Goal: Information Seeking & Learning: Learn about a topic

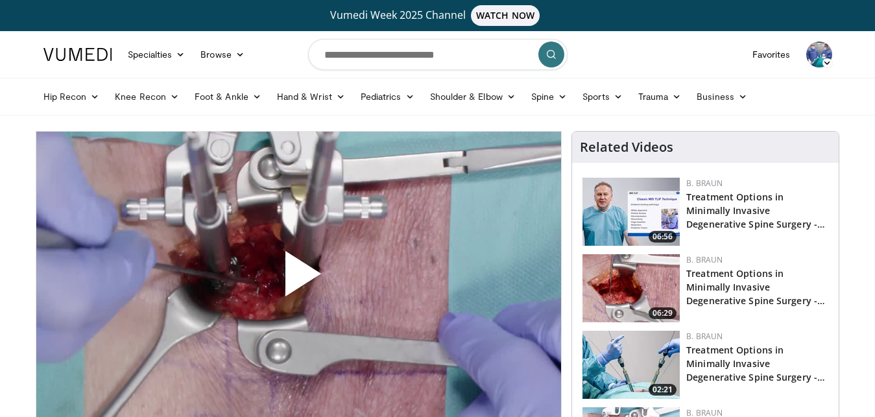
click at [298, 279] on span "Video Player" at bounding box center [298, 279] width 0 height 0
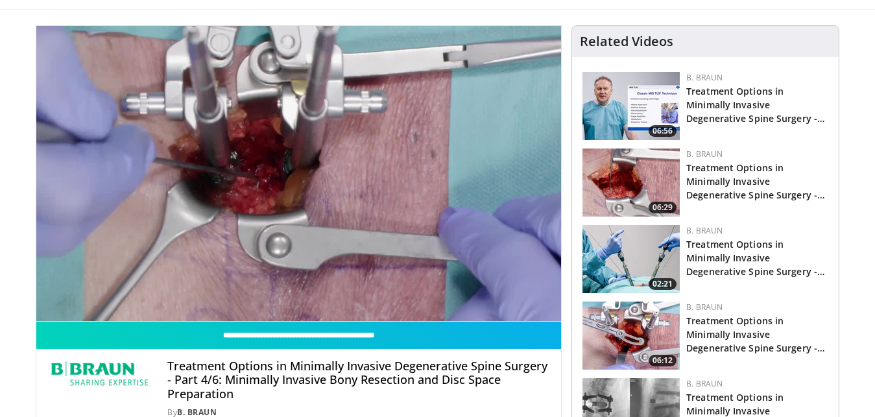
scroll to position [209, 0]
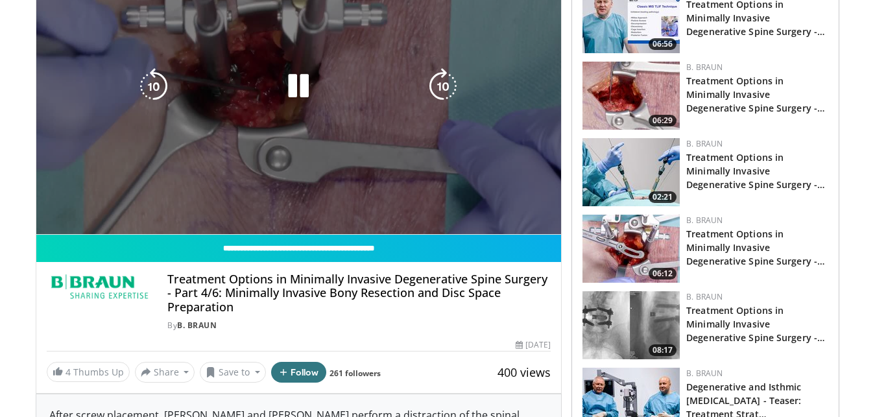
drag, startPoint x: 23, startPoint y: 225, endPoint x: 16, endPoint y: 278, distance: 53.6
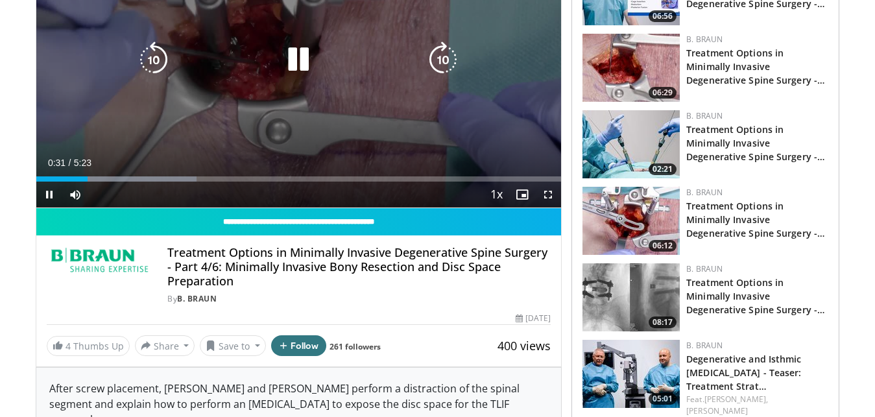
scroll to position [0, 0]
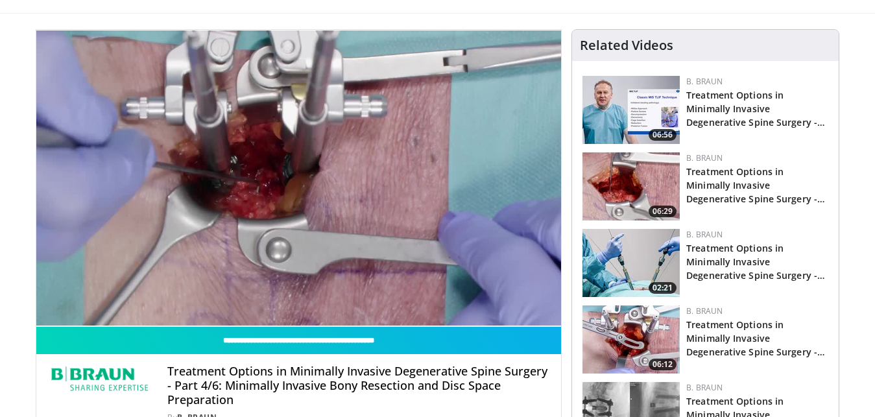
scroll to position [99, 0]
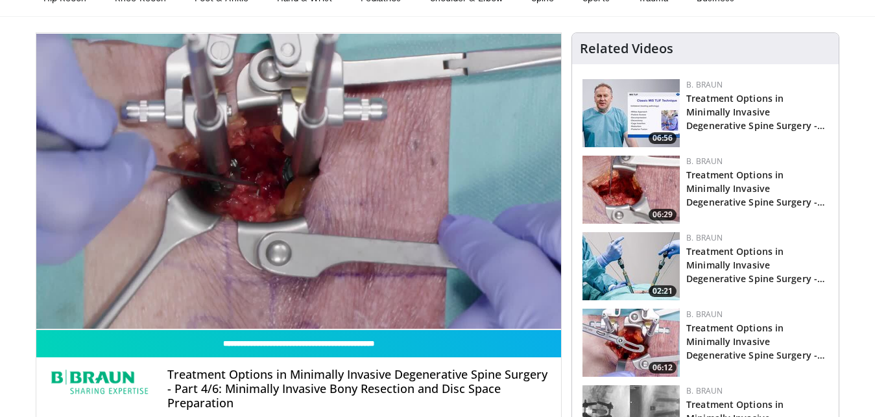
drag, startPoint x: 0, startPoint y: 233, endPoint x: 11, endPoint y: 222, distance: 15.1
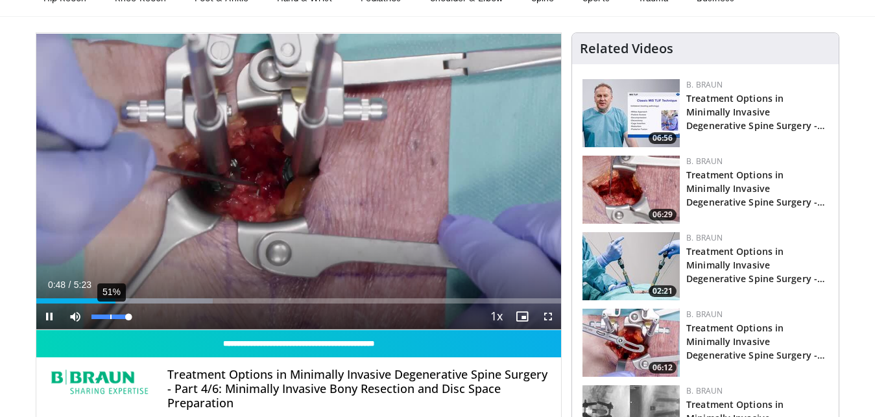
click at [109, 313] on div "51%" at bounding box center [110, 316] width 45 height 26
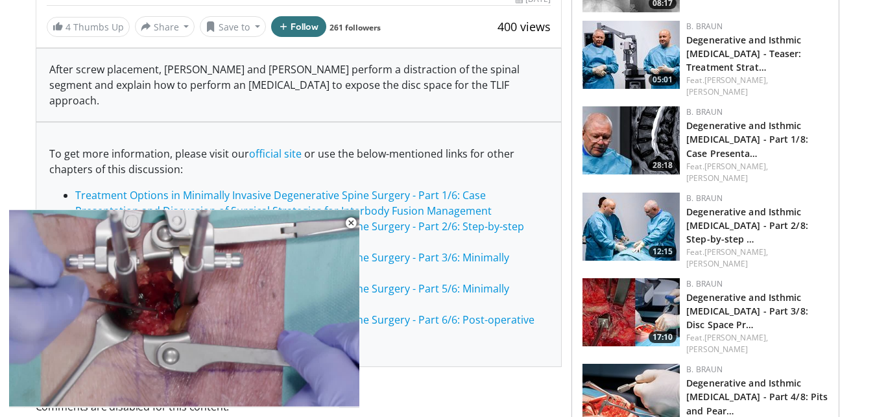
scroll to position [145, 0]
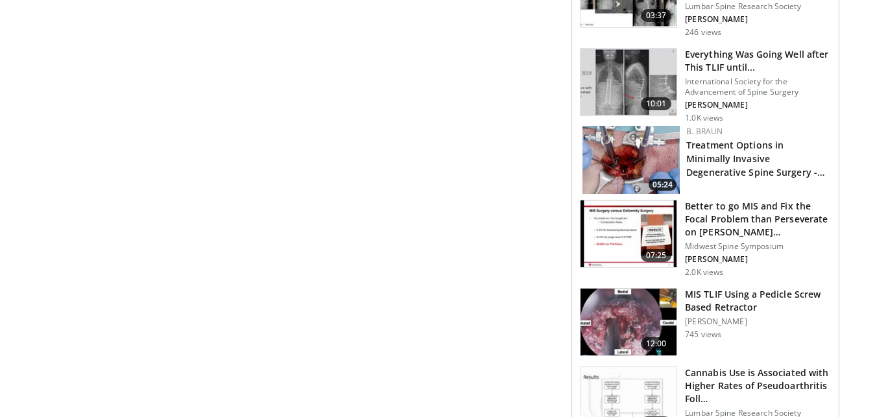
click at [645, 302] on img at bounding box center [628, 322] width 96 height 67
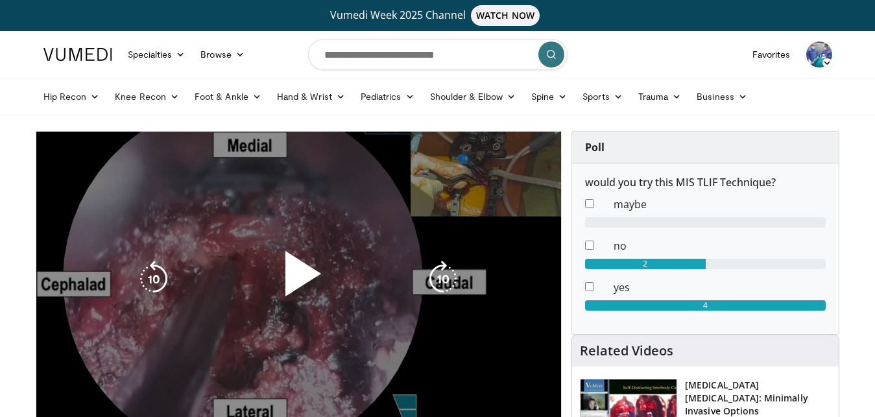
click at [298, 279] on span "Video Player" at bounding box center [298, 279] width 0 height 0
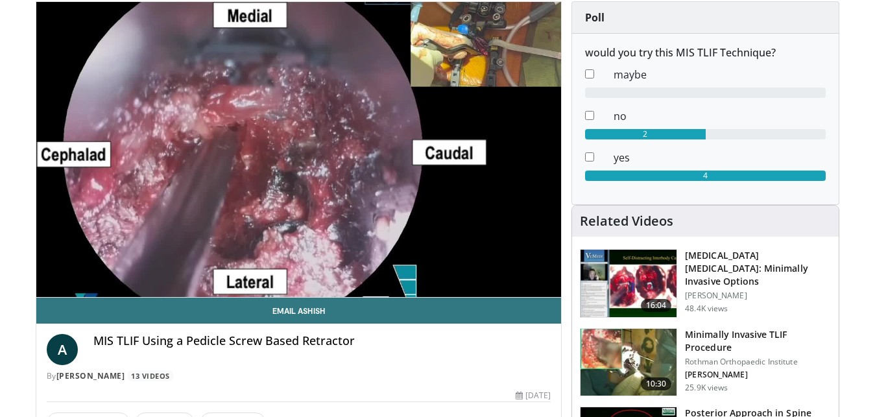
scroll to position [143, 0]
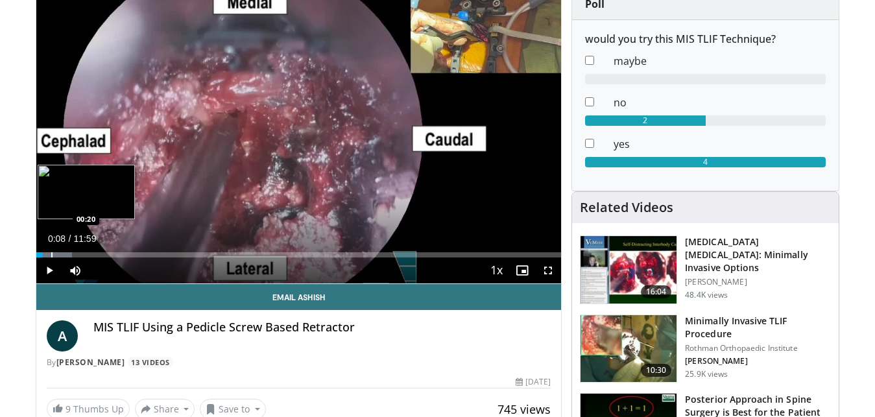
click at [51, 253] on div "Loaded : 6.89% 00:08 00:20" at bounding box center [298, 254] width 525 height 5
click at [59, 254] on div "Loaded : 8.35% 00:21 00:29" at bounding box center [298, 254] width 525 height 5
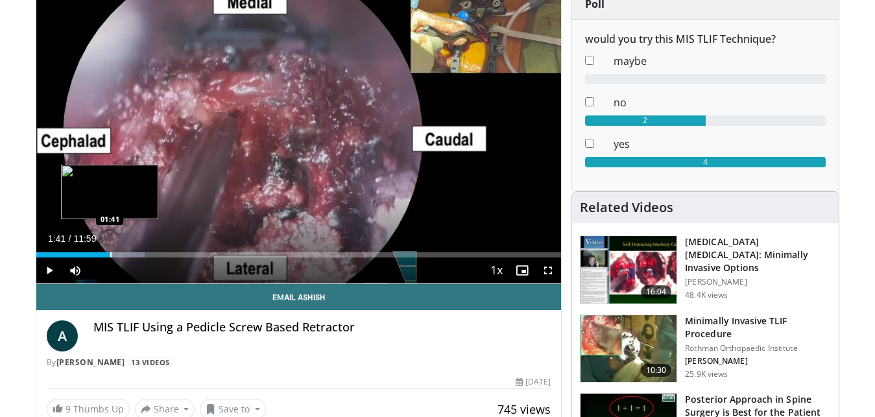
click at [110, 254] on div "Loaded : 20.68% 01:26 01:41" at bounding box center [298, 254] width 525 height 5
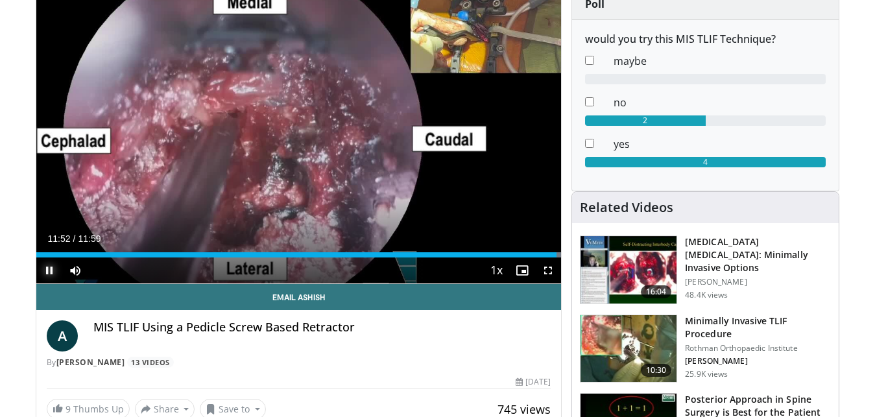
click at [43, 270] on span "Video Player" at bounding box center [49, 270] width 26 height 26
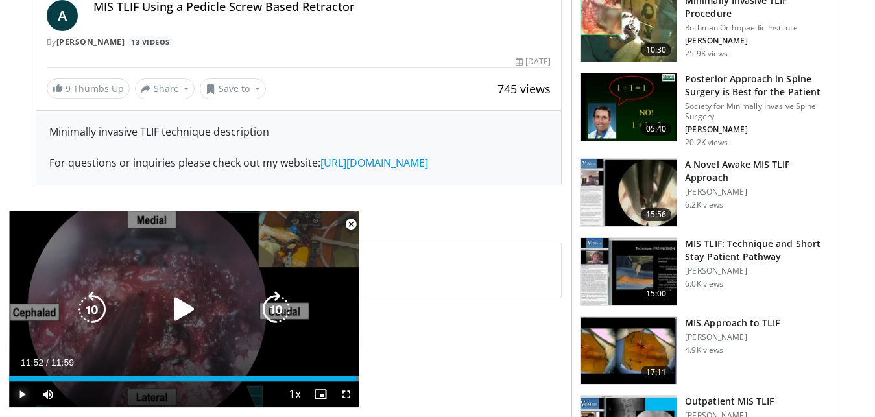
scroll to position [395, 0]
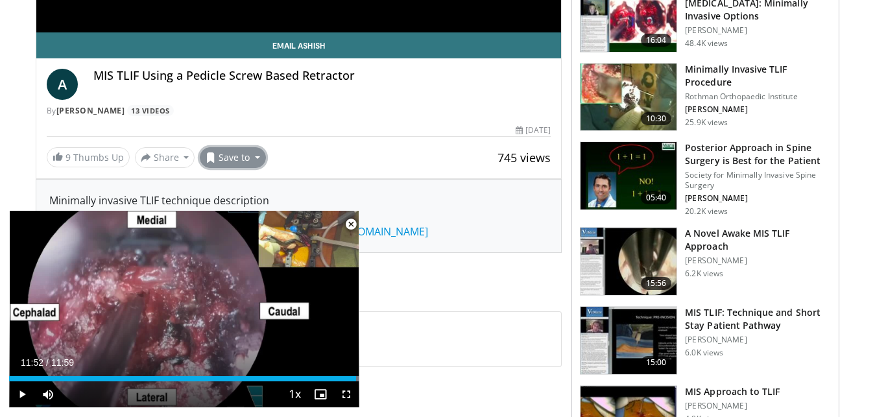
click at [226, 151] on button "Save to" at bounding box center [233, 157] width 66 height 21
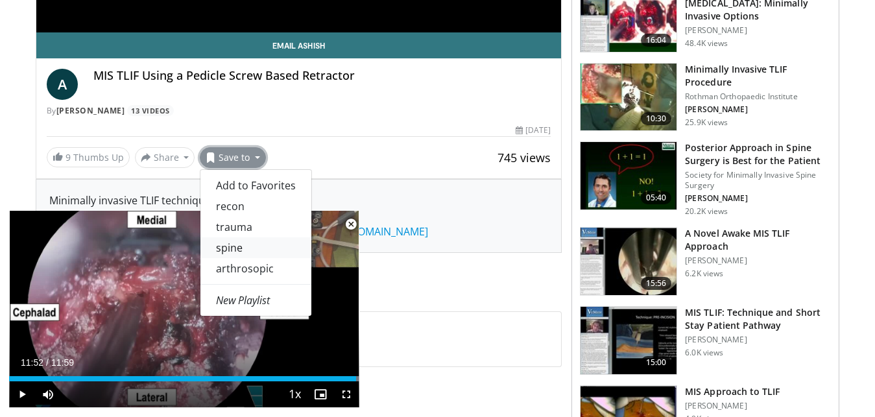
click at [238, 244] on link "spine" at bounding box center [255, 247] width 111 height 21
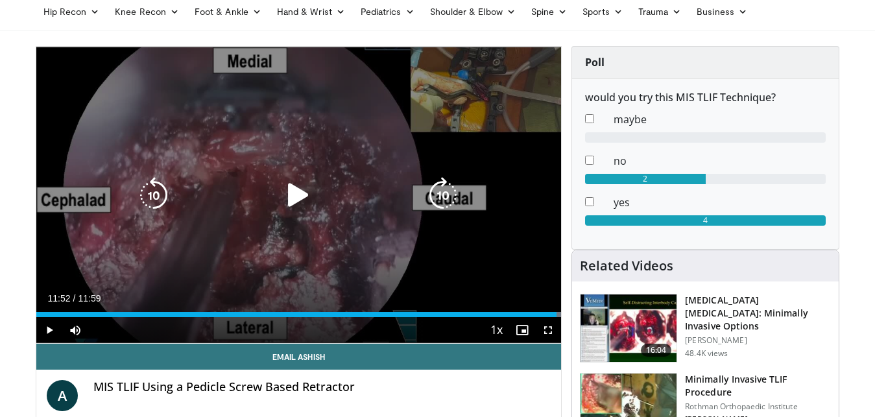
scroll to position [220, 0]
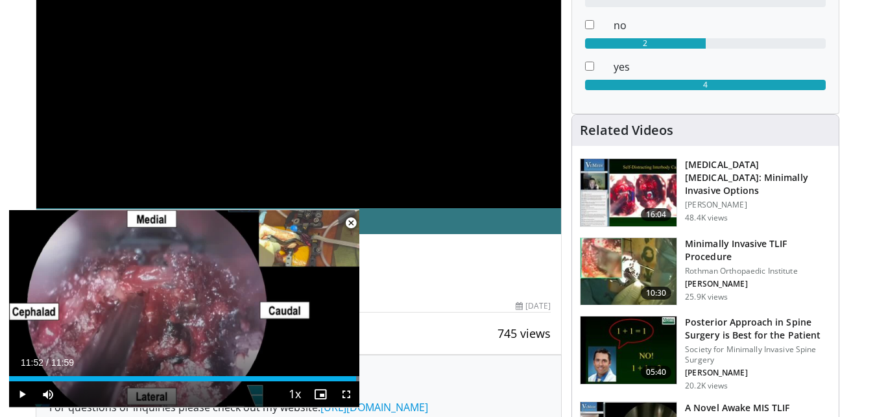
click at [349, 222] on span "Video Player" at bounding box center [351, 223] width 26 height 26
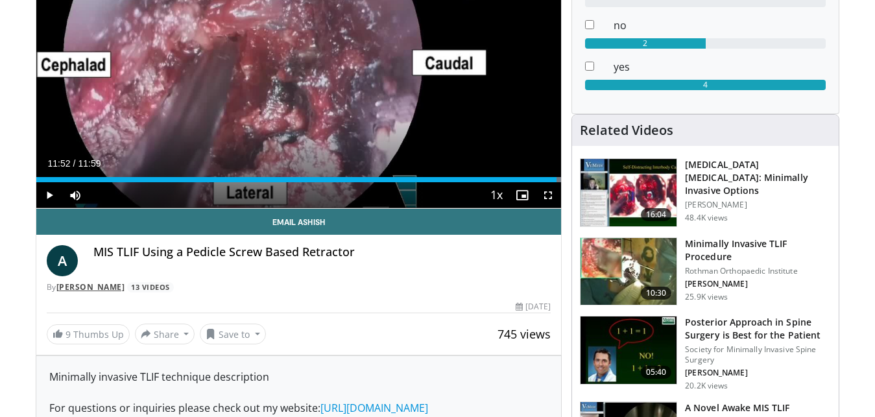
click at [89, 289] on link "Ashish Patel" at bounding box center [90, 286] width 69 height 11
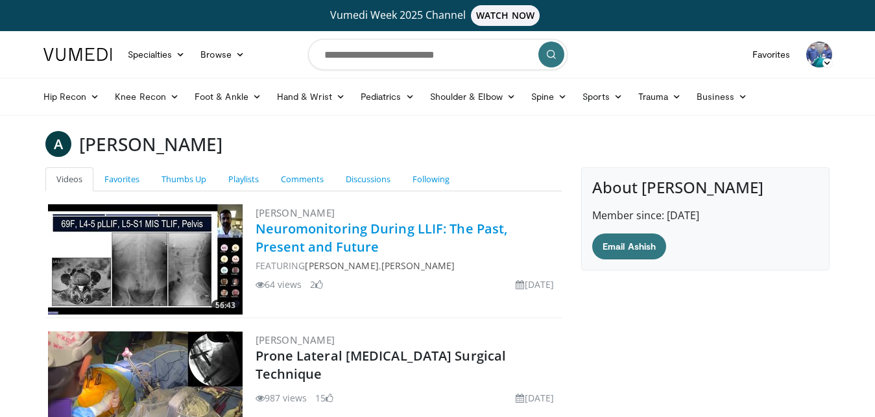
scroll to position [220, 0]
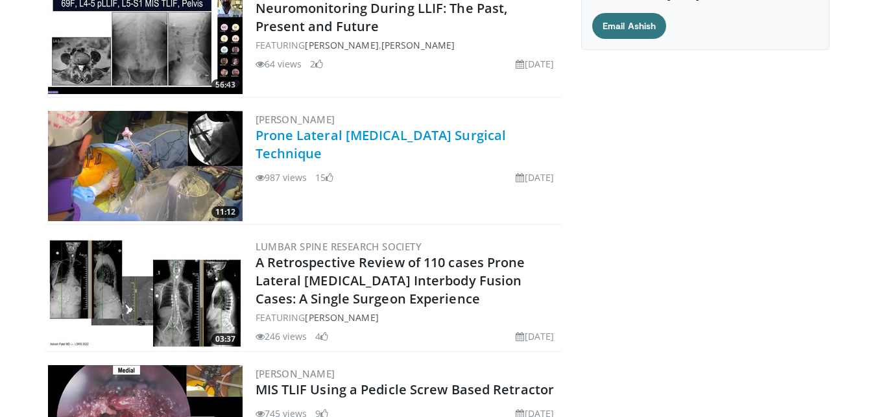
click at [368, 132] on link "Prone Lateral Corpectomy Surgical Technique" at bounding box center [380, 144] width 251 height 36
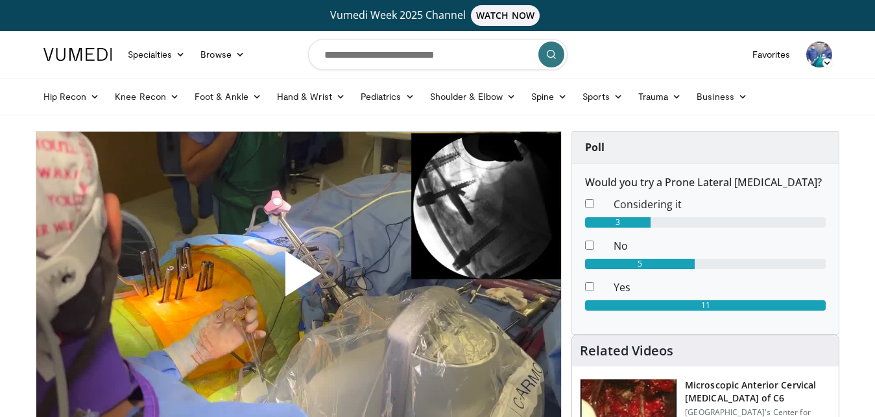
click at [298, 279] on span "Video Player" at bounding box center [298, 279] width 0 height 0
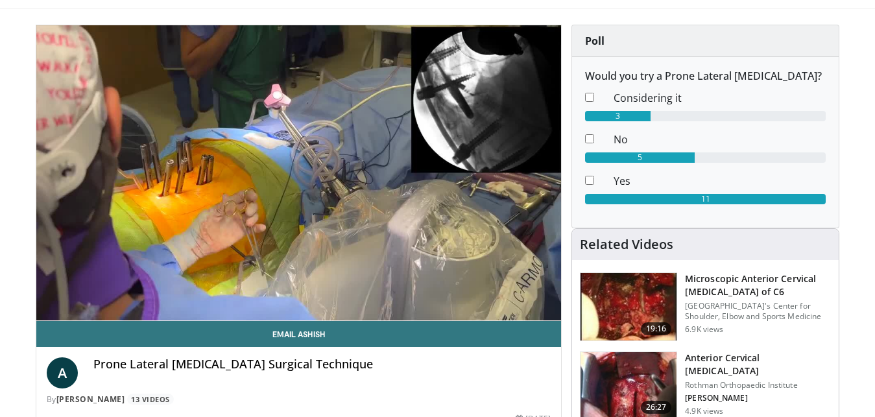
scroll to position [113, 0]
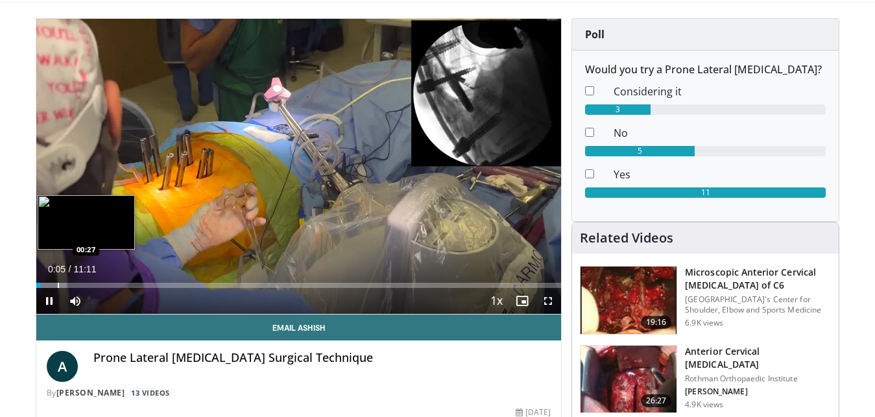
click at [58, 285] on div "Loaded : 5.90% 00:05 00:27" at bounding box center [298, 285] width 525 height 5
click at [76, 281] on div "Loaded : 14.77% 00:51 00:51" at bounding box center [298, 282] width 525 height 12
click at [99, 287] on div "Loaded : 17.73% 00:52 01:17" at bounding box center [298, 285] width 525 height 5
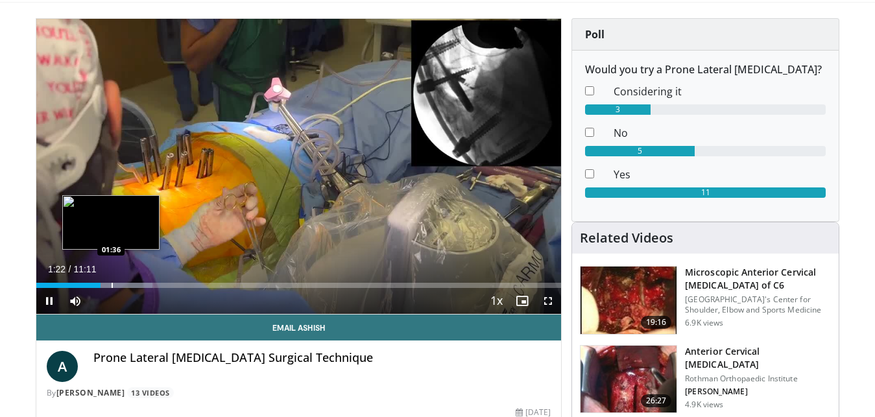
click at [111, 280] on div "Loaded : 22.16% 01:22 01:36" at bounding box center [298, 282] width 525 height 12
click at [136, 286] on div "Progress Bar" at bounding box center [124, 285] width 71 height 5
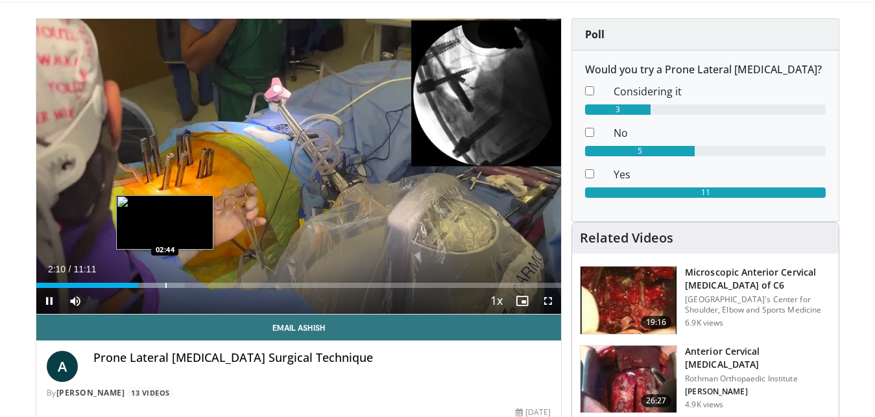
click at [165, 281] on div "Loaded : 28.34% 02:10 02:44" at bounding box center [298, 282] width 525 height 12
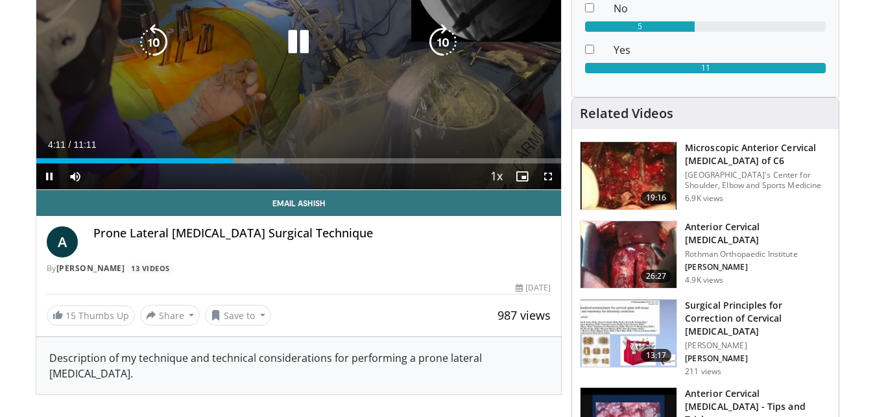
scroll to position [0, 0]
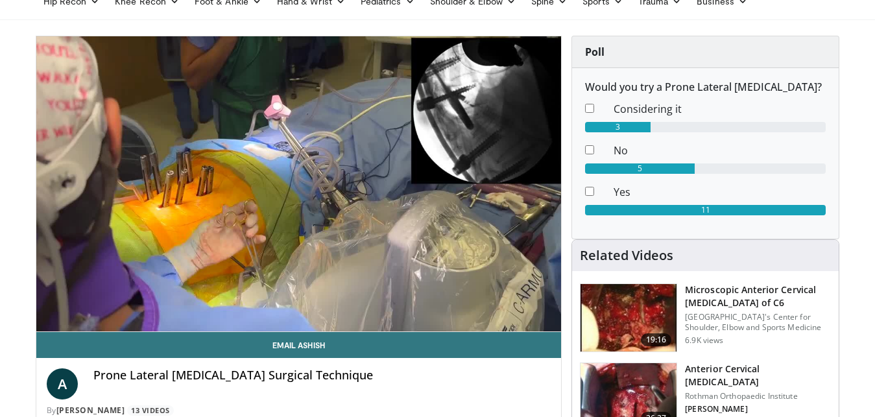
drag, startPoint x: 14, startPoint y: 174, endPoint x: 23, endPoint y: 195, distance: 22.6
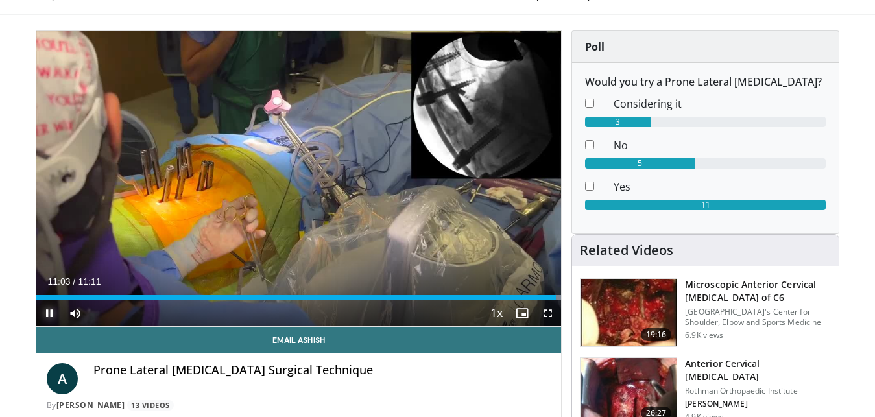
click at [45, 309] on span "Video Player" at bounding box center [49, 313] width 26 height 26
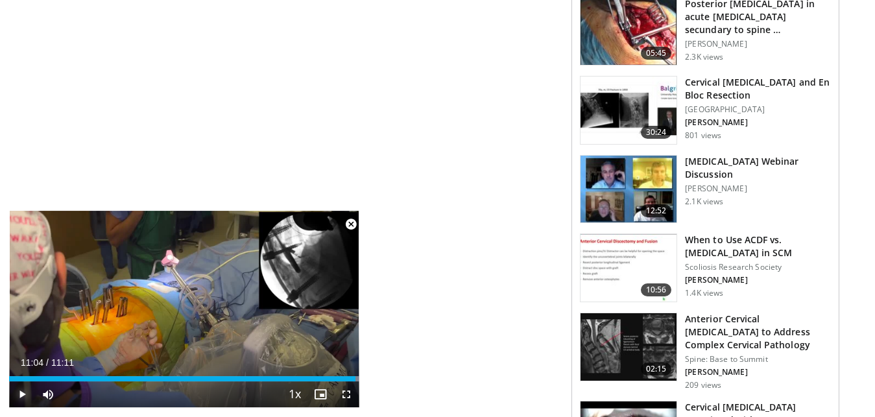
scroll to position [1203, 0]
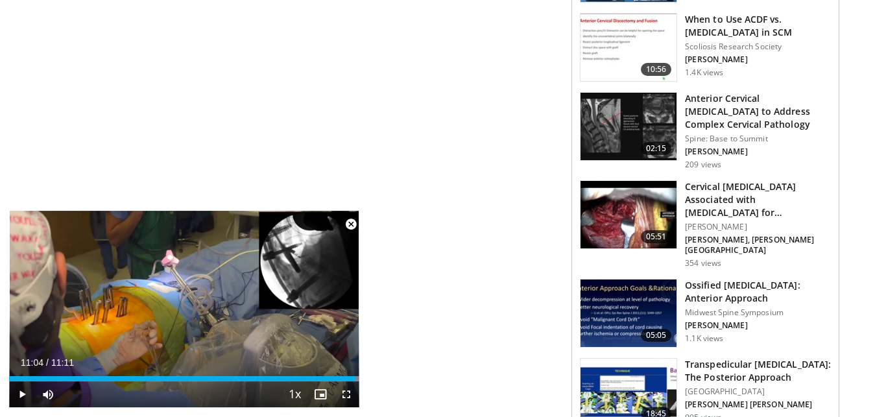
click at [624, 198] on img at bounding box center [628, 214] width 96 height 67
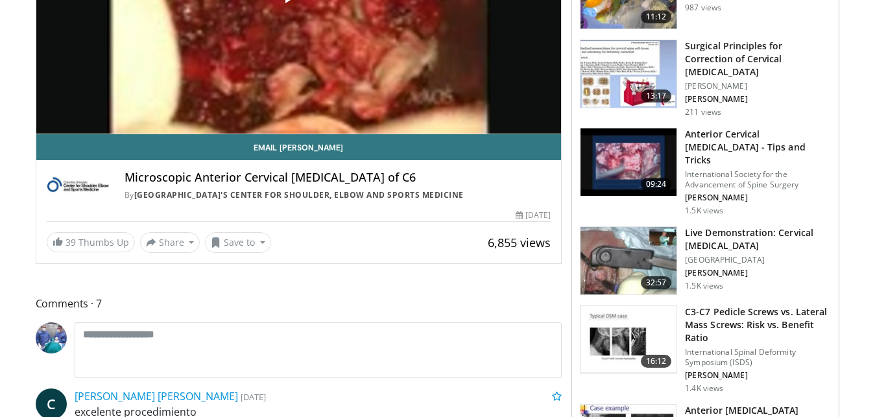
scroll to position [220, 0]
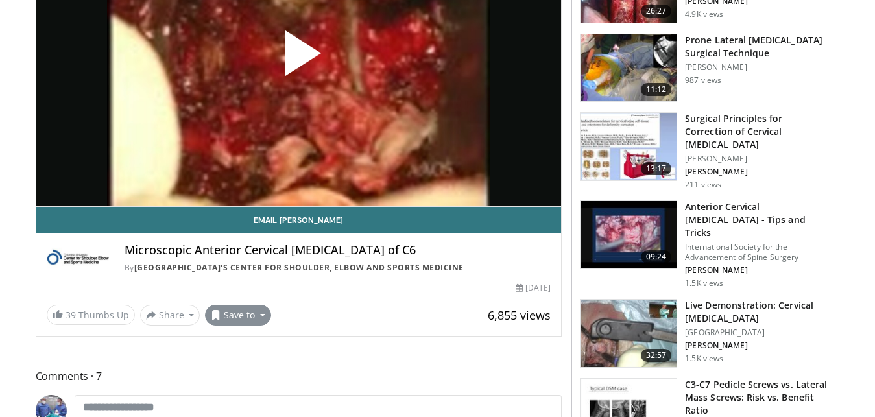
click at [235, 305] on div "Email [PERSON_NAME] Microscopic Anterior Cervical [MEDICAL_DATA] of C6 By Colum…" at bounding box center [298, 266] width 525 height 119
click at [244, 311] on button "Save to" at bounding box center [238, 315] width 66 height 21
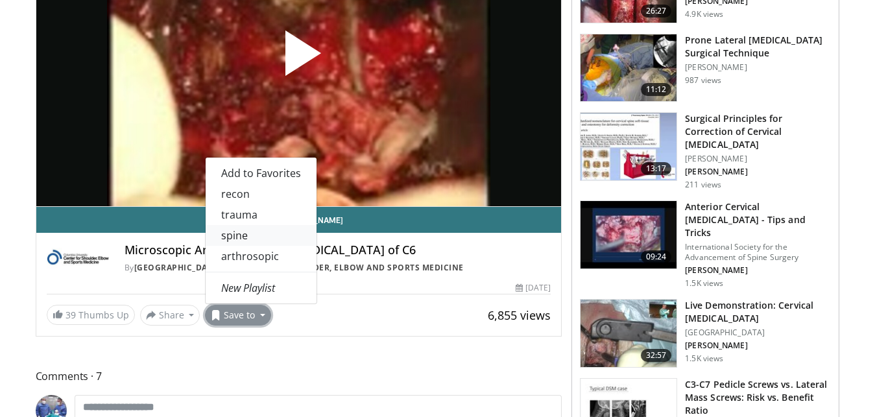
click at [250, 235] on link "spine" at bounding box center [261, 235] width 111 height 21
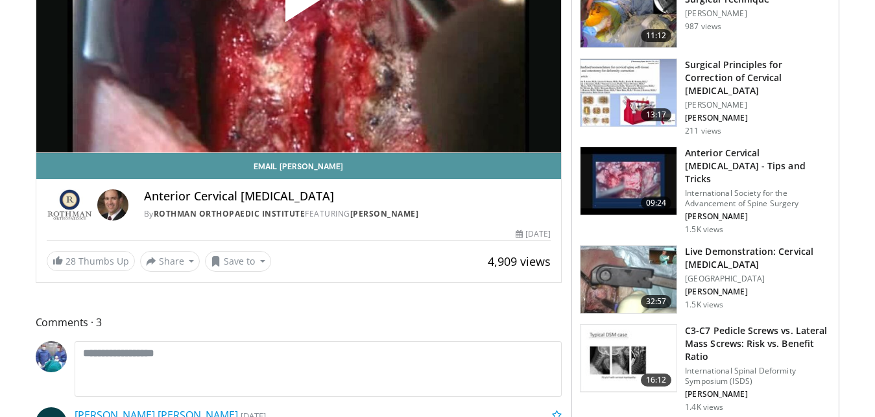
scroll to position [220, 0]
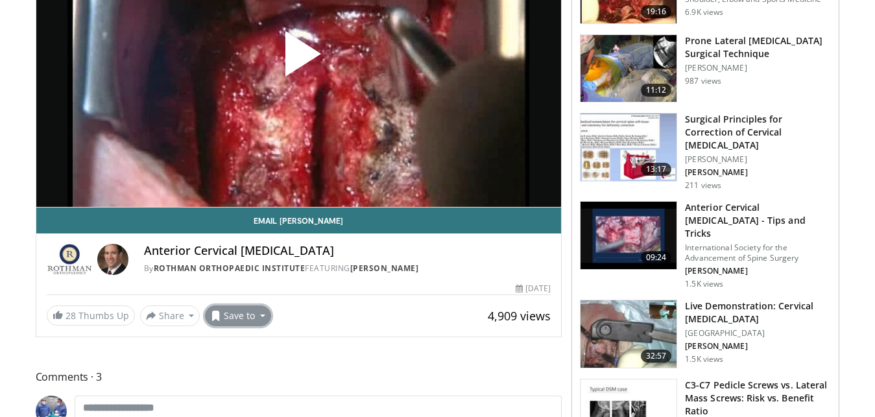
click at [227, 314] on button "Save to" at bounding box center [238, 315] width 66 height 21
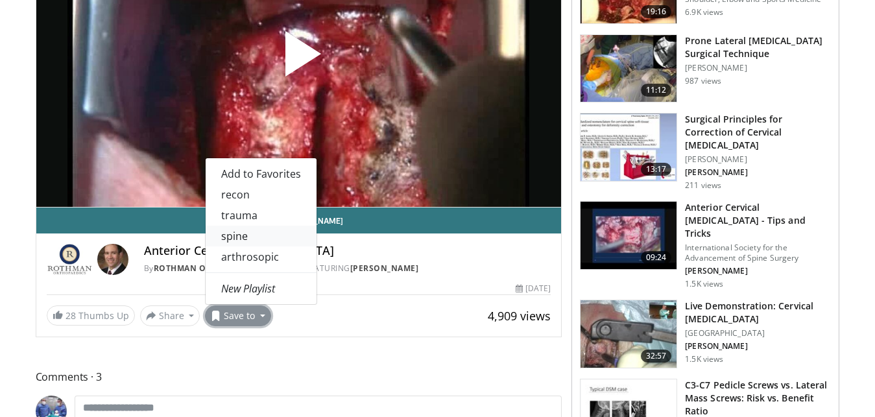
click at [252, 238] on link "spine" at bounding box center [261, 236] width 111 height 21
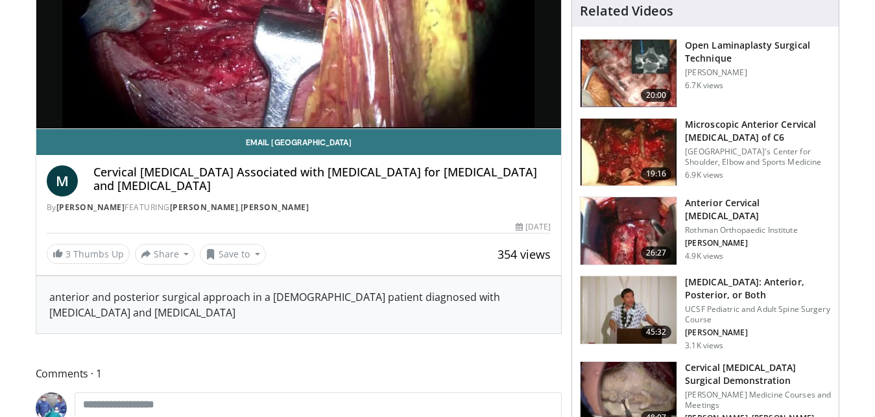
scroll to position [220, 0]
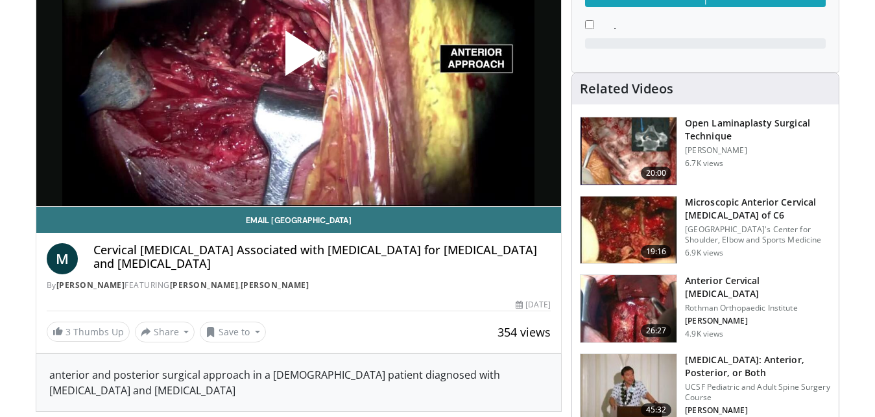
click at [298, 58] on span "Video Player" at bounding box center [298, 58] width 0 height 0
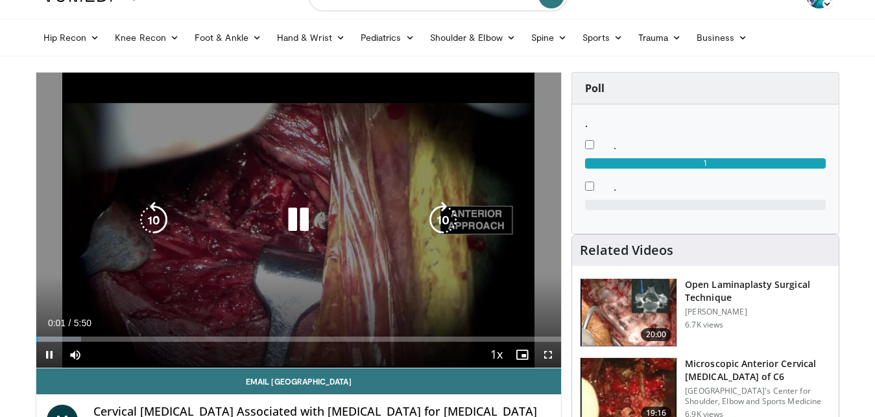
scroll to position [0, 0]
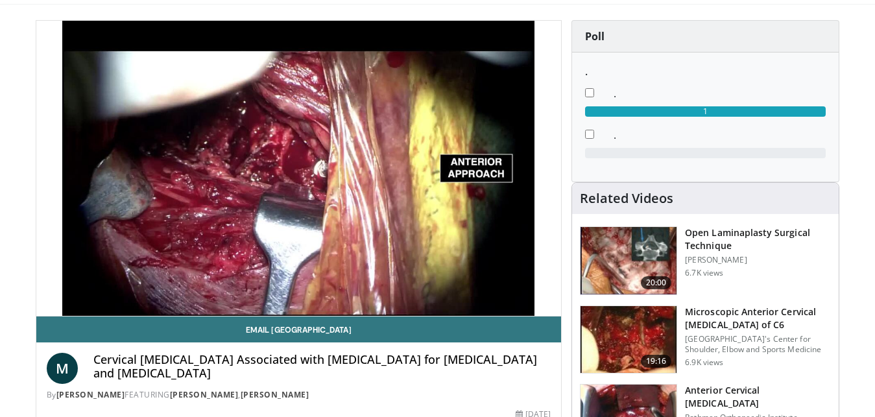
drag, startPoint x: 21, startPoint y: 194, endPoint x: 23, endPoint y: 219, distance: 24.7
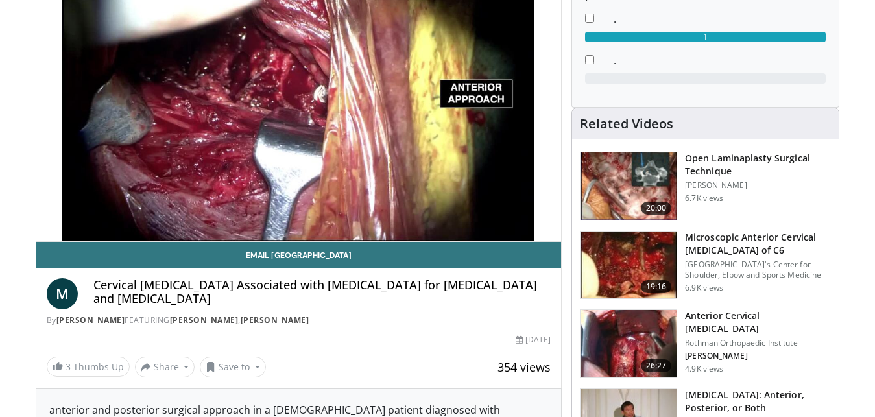
drag, startPoint x: 11, startPoint y: 119, endPoint x: 9, endPoint y: 149, distance: 30.5
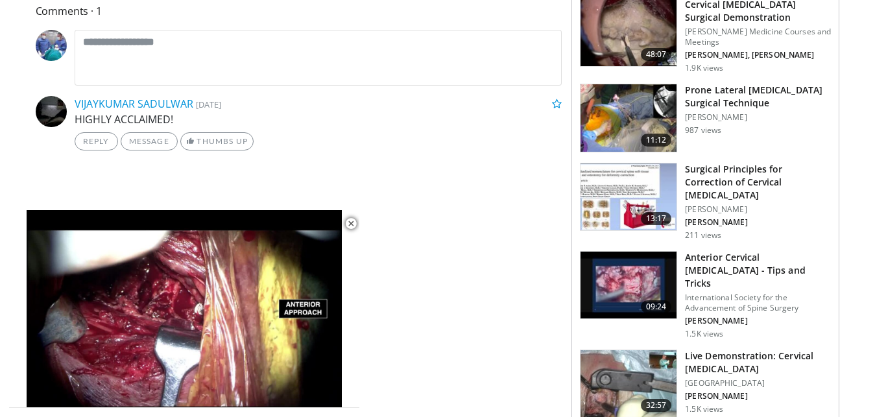
scroll to position [441, 0]
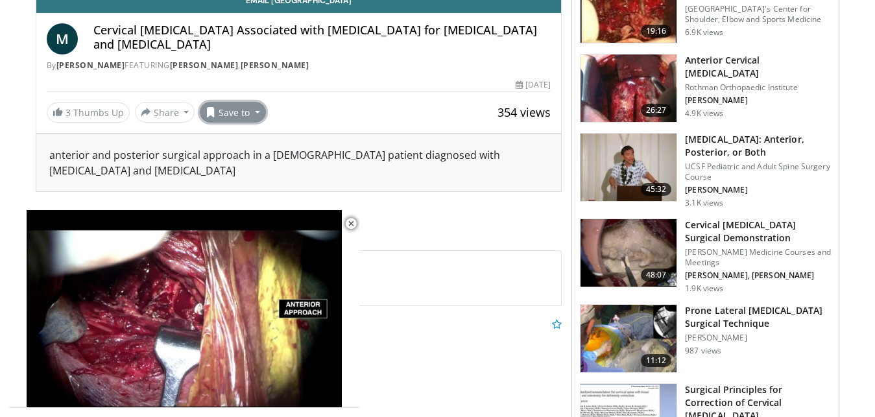
click at [249, 110] on button "Save to" at bounding box center [233, 112] width 66 height 21
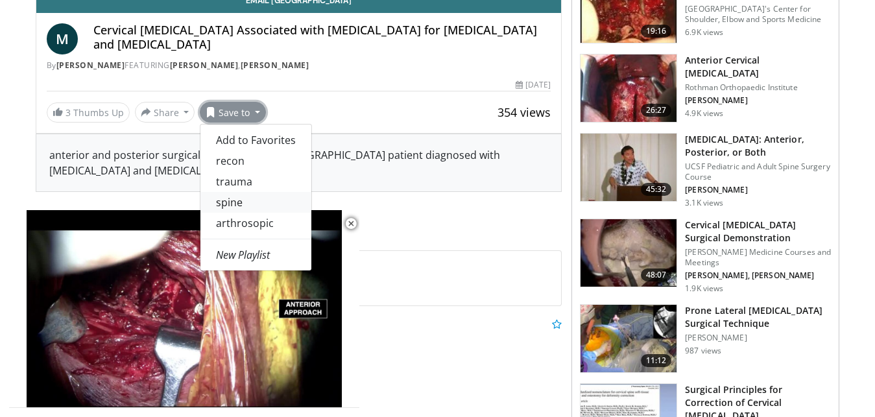
click at [246, 203] on link "spine" at bounding box center [255, 202] width 111 height 21
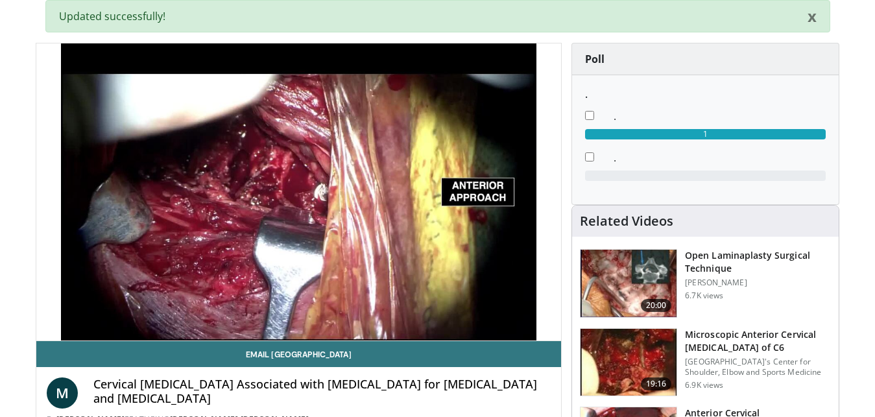
scroll to position [43, 0]
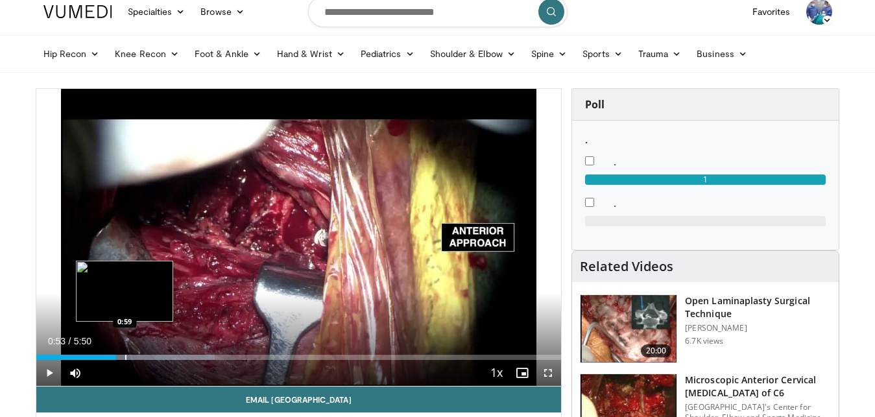
click at [124, 359] on div "Loaded : 33.98% 0:53 0:59" at bounding box center [298, 357] width 525 height 5
click at [140, 356] on div "Loaded : 34.27% 0:59 1:09" at bounding box center [298, 357] width 525 height 5
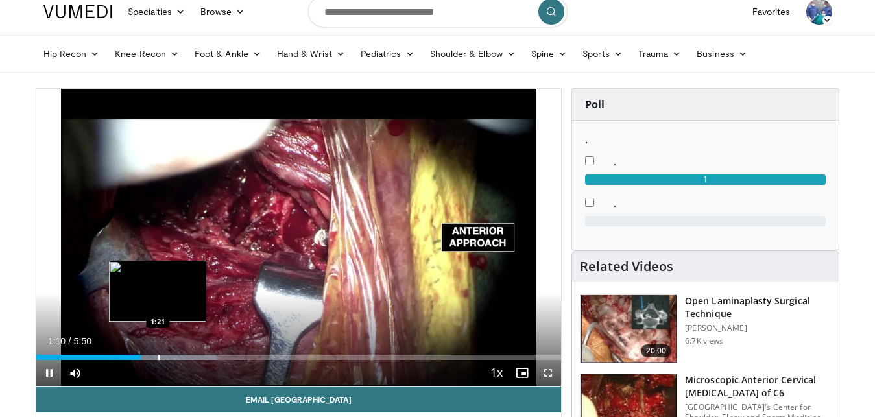
click at [158, 360] on div "Progress Bar" at bounding box center [158, 357] width 1 height 5
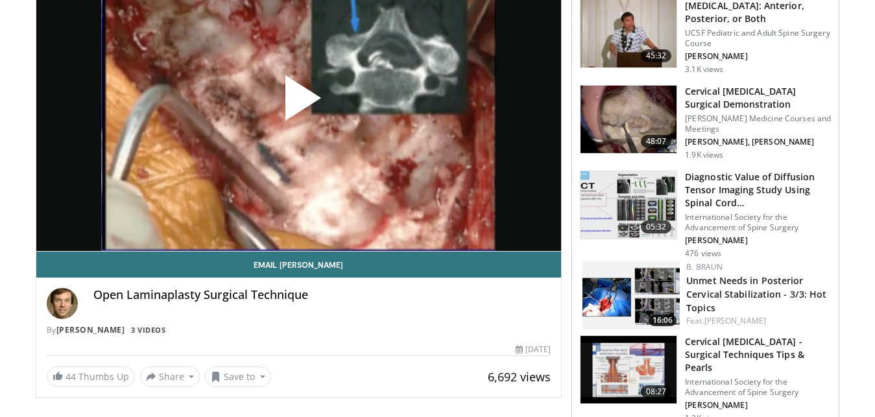
scroll to position [176, 0]
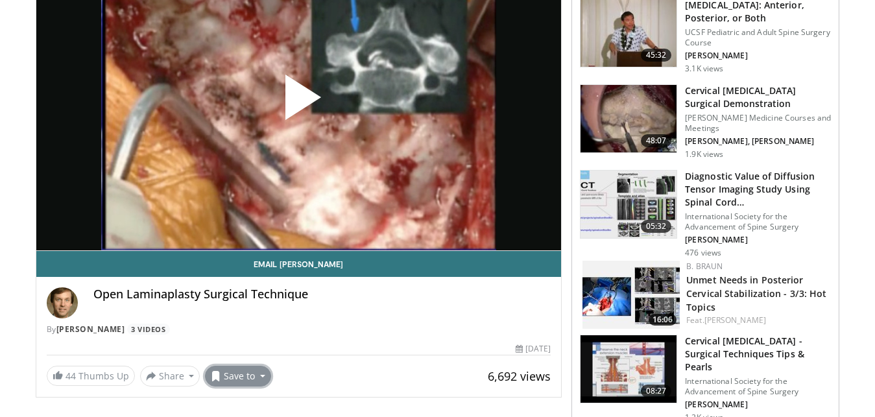
click at [242, 379] on button "Save to" at bounding box center [238, 376] width 66 height 21
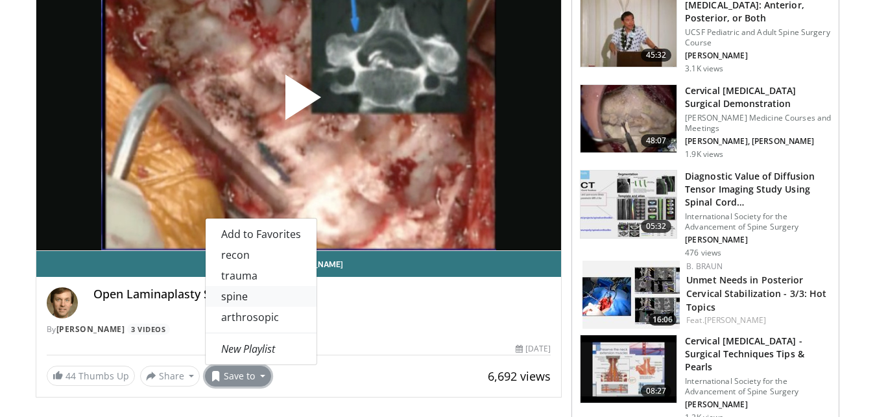
click at [252, 293] on link "spine" at bounding box center [261, 296] width 111 height 21
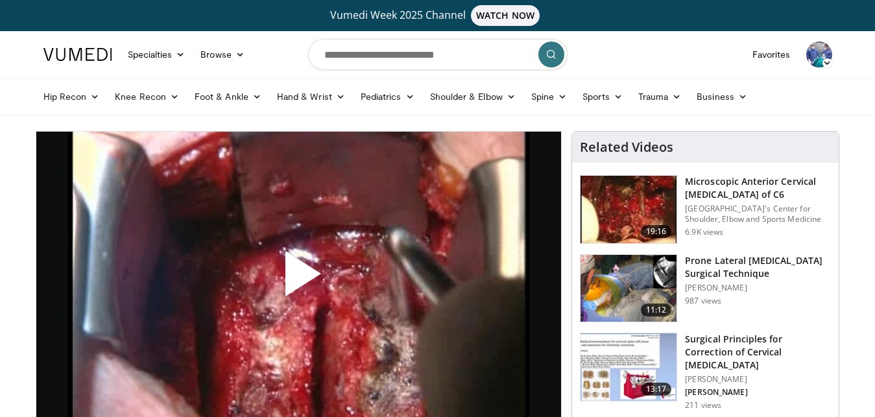
click at [298, 279] on span "Video Player" at bounding box center [298, 279] width 0 height 0
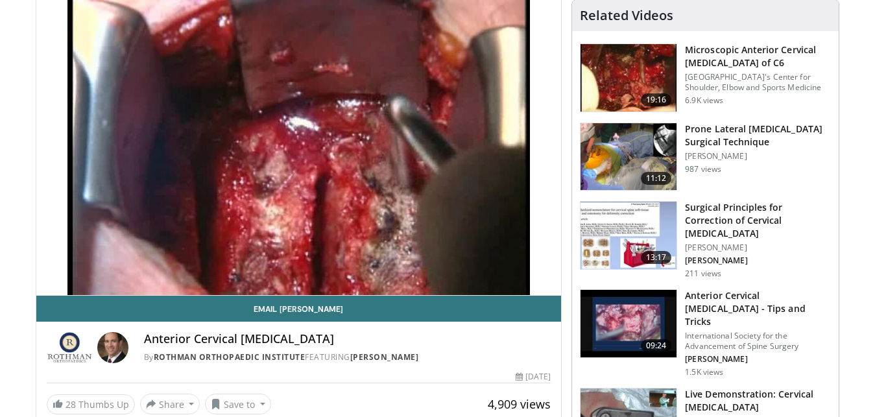
scroll to position [141, 0]
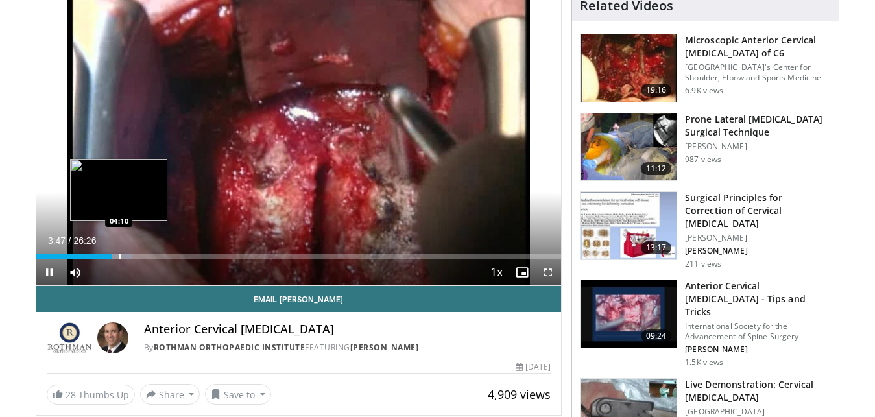
click at [117, 256] on div "Loaded : 18.25% 03:47 04:10" at bounding box center [298, 256] width 525 height 5
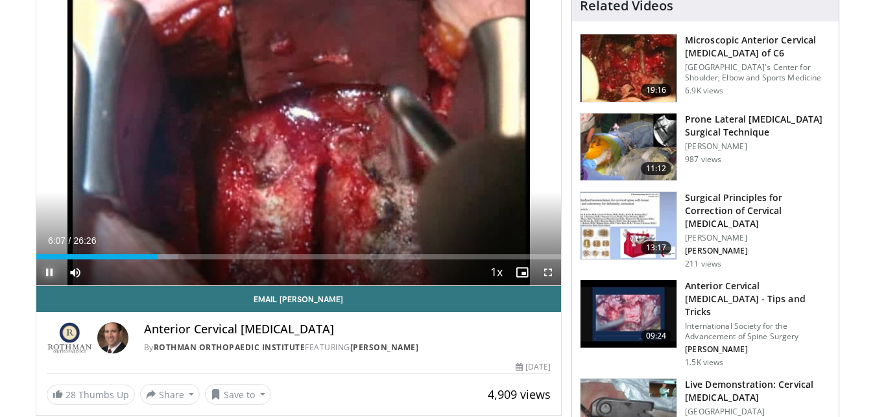
click at [47, 275] on span "Video Player" at bounding box center [49, 272] width 26 height 26
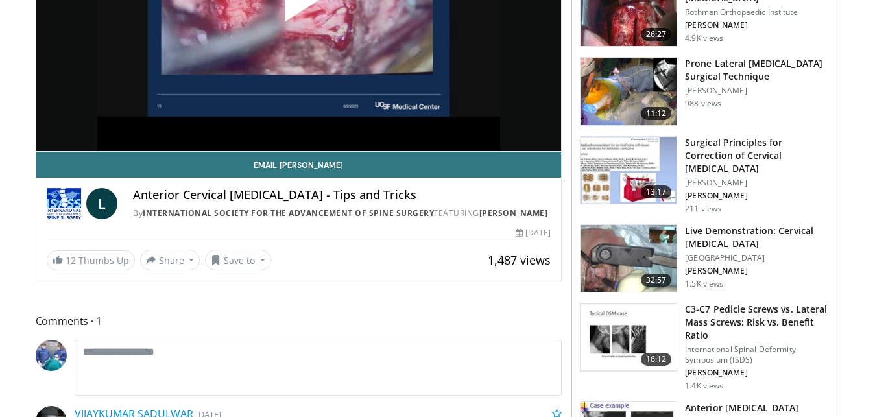
scroll to position [220, 0]
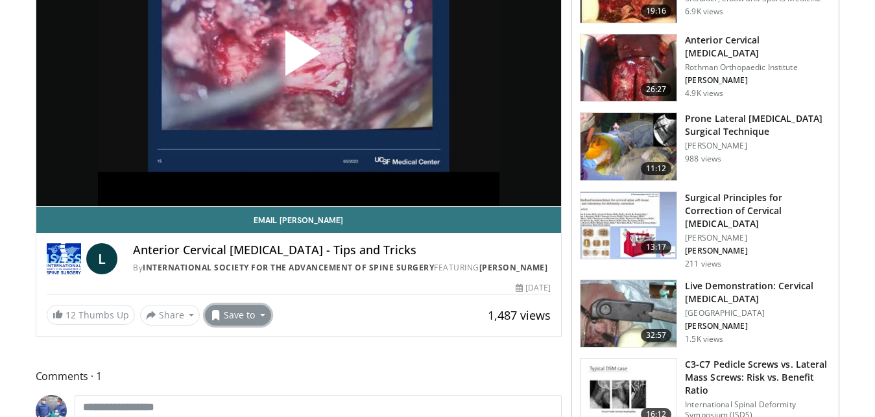
click at [231, 320] on button "Save to" at bounding box center [238, 315] width 66 height 21
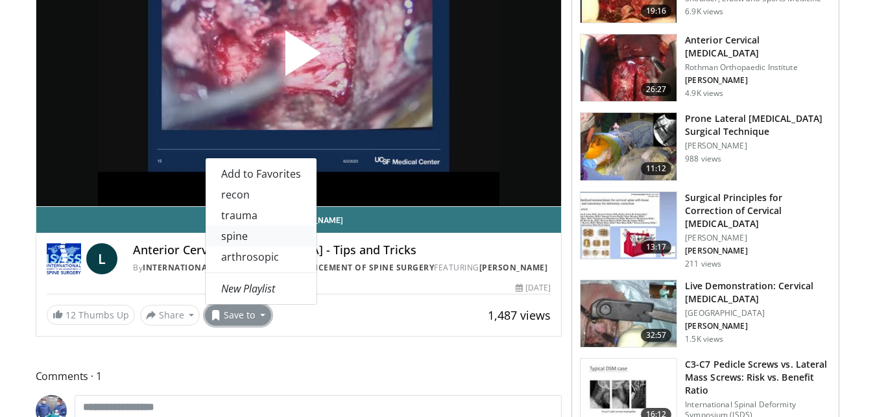
click at [255, 237] on link "spine" at bounding box center [261, 236] width 111 height 21
